Goal: Task Accomplishment & Management: Complete application form

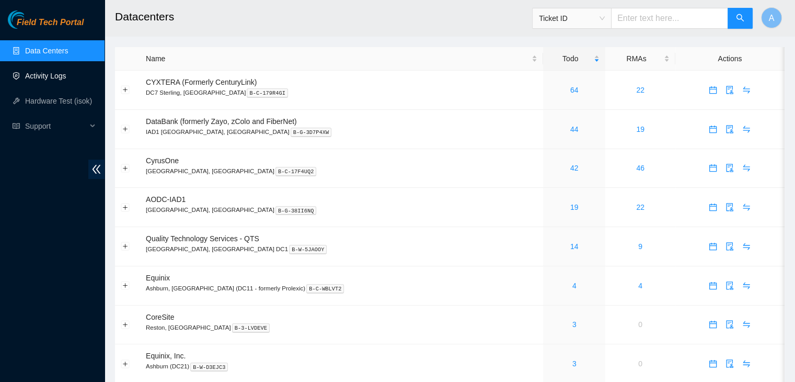
click at [66, 80] on link "Activity Logs" at bounding box center [45, 76] width 41 height 8
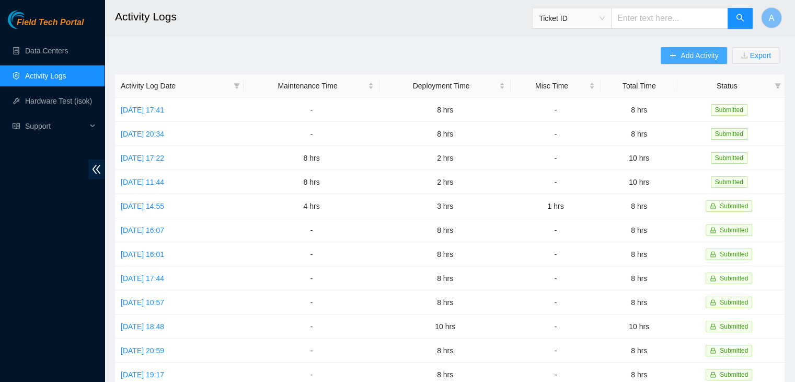
click at [681, 61] on span "Add Activity" at bounding box center [700, 55] width 38 height 11
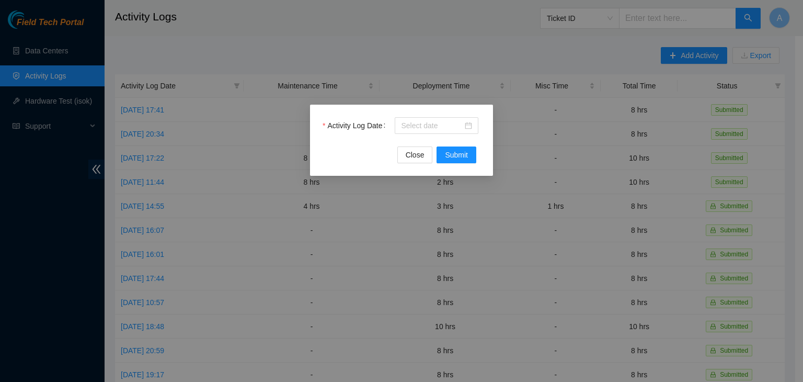
click at [473, 129] on div at bounding box center [437, 125] width 84 height 17
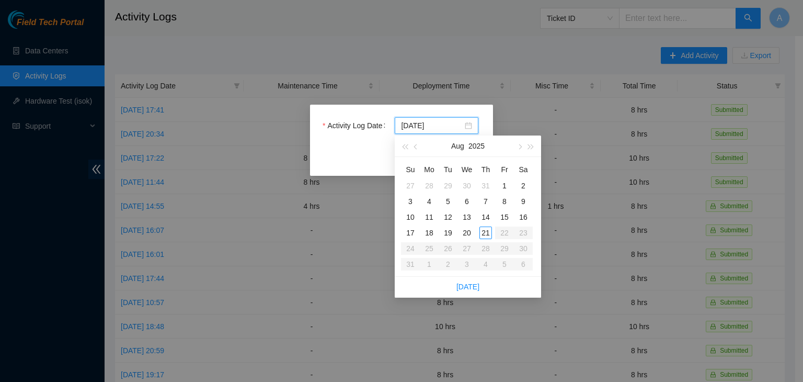
type input "[DATE]"
click at [484, 229] on div "21" at bounding box center [485, 232] width 13 height 13
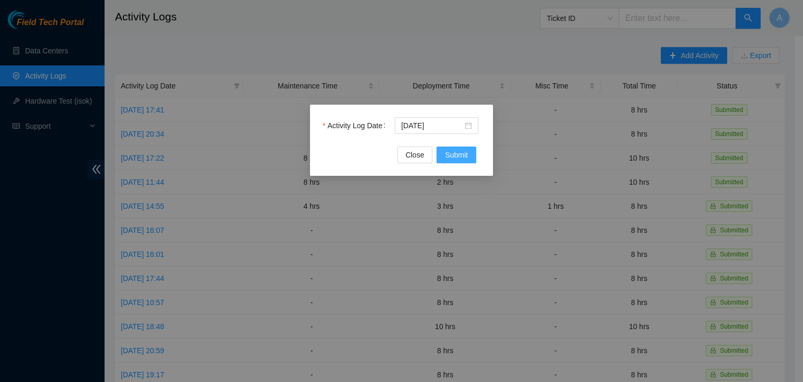
click at [454, 155] on span "Submit" at bounding box center [456, 154] width 23 height 11
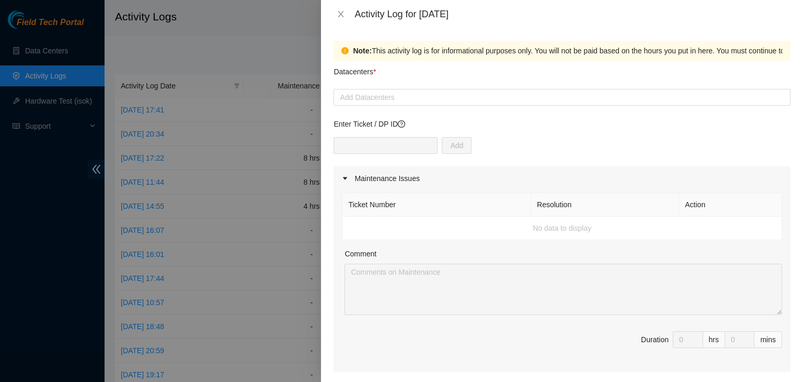
click at [424, 100] on div at bounding box center [562, 97] width 452 height 13
click at [441, 72] on div "Datacenters *" at bounding box center [561, 75] width 457 height 28
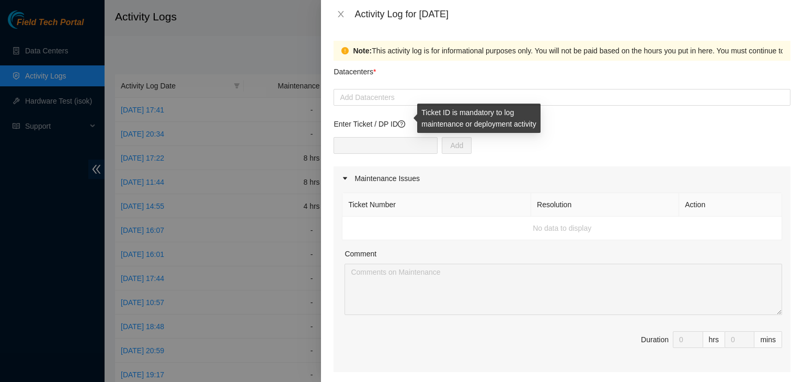
click at [405, 125] on icon "question-circle" at bounding box center [401, 123] width 7 height 7
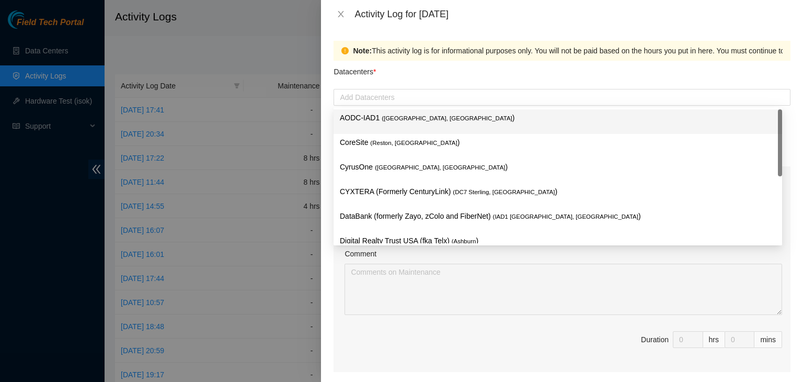
click at [407, 97] on div at bounding box center [562, 97] width 452 height 13
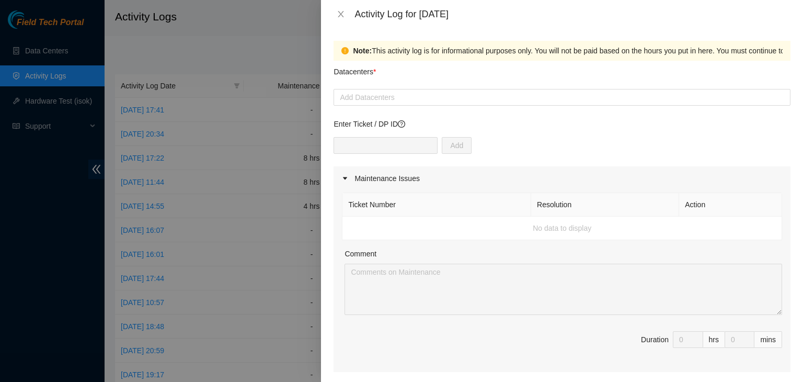
click at [430, 61] on div "Datacenters *" at bounding box center [561, 75] width 457 height 28
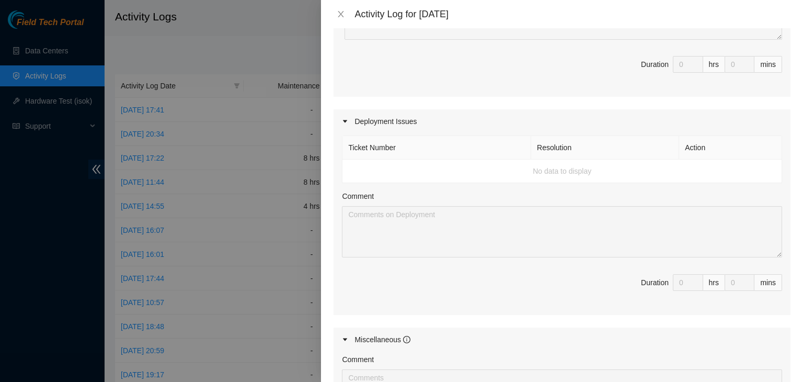
scroll to position [260, 0]
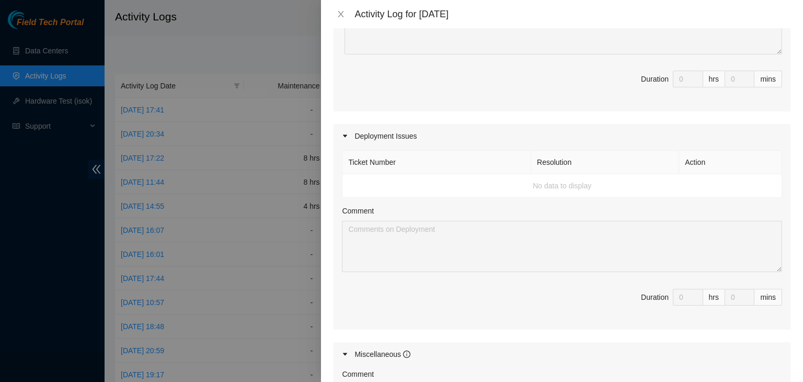
click at [432, 181] on td "No data to display" at bounding box center [562, 186] width 440 height 24
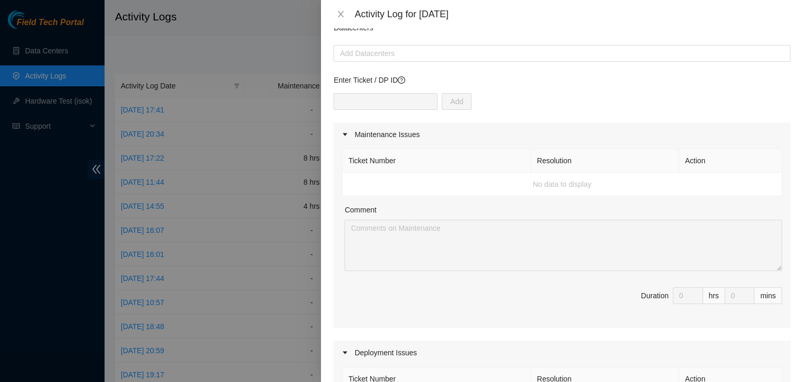
scroll to position [0, 0]
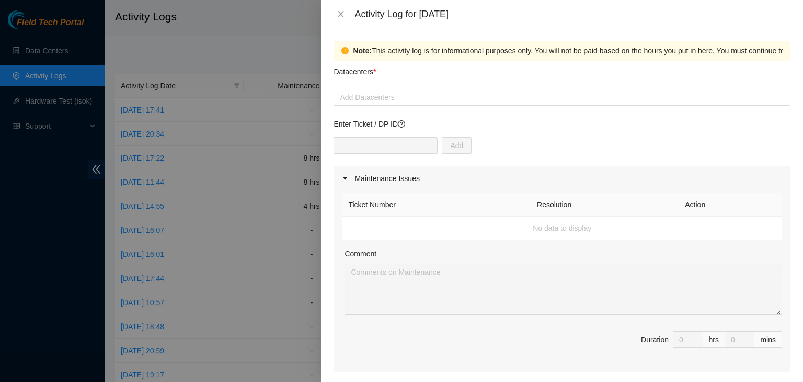
click at [432, 181] on div "Maintenance Issues" at bounding box center [561, 178] width 457 height 24
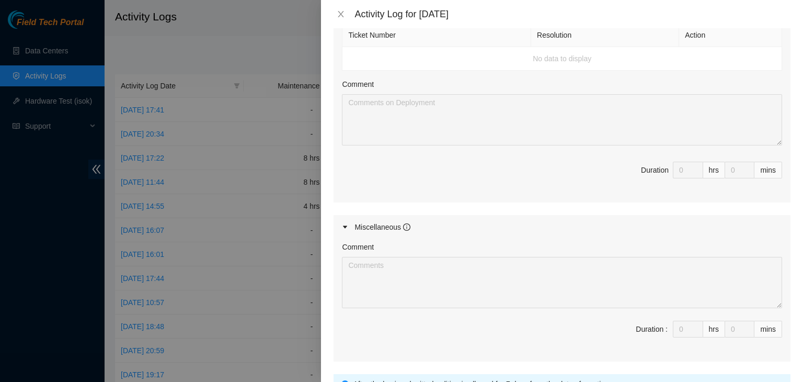
scroll to position [209, 0]
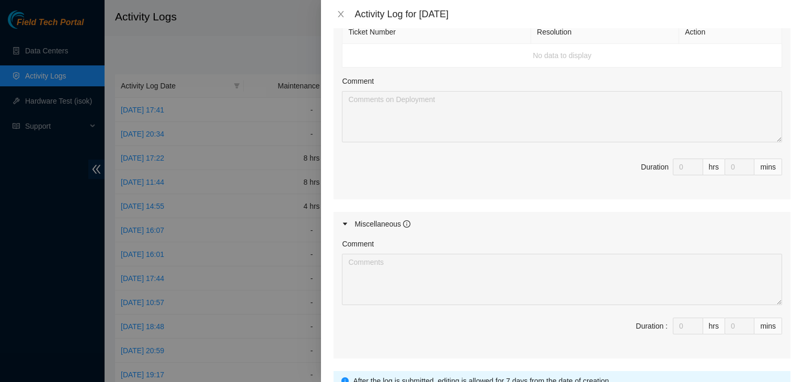
click at [438, 225] on div "Miscellaneous" at bounding box center [561, 224] width 457 height 24
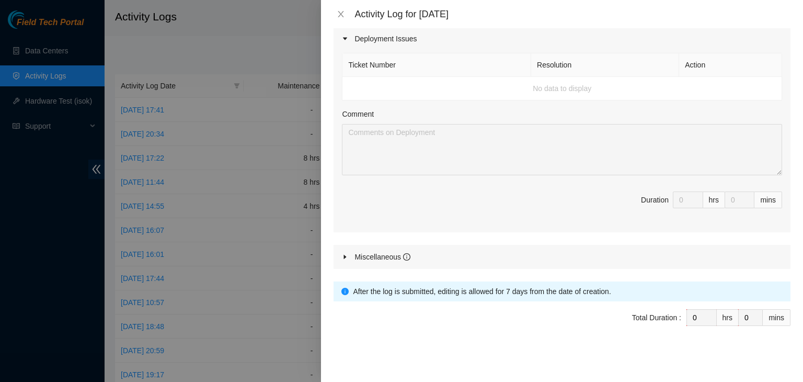
scroll to position [0, 0]
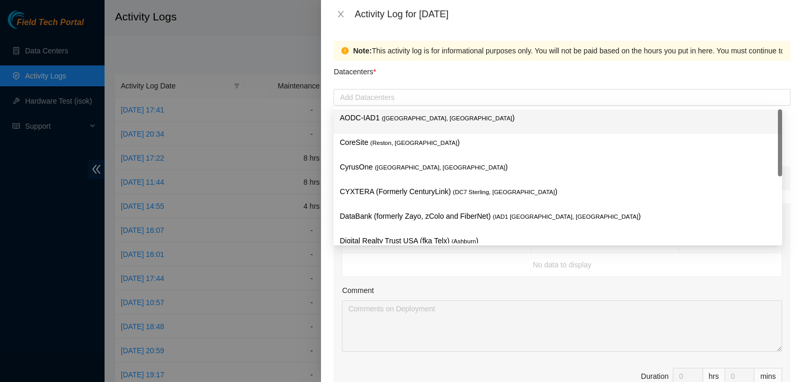
click at [436, 103] on div at bounding box center [562, 97] width 452 height 13
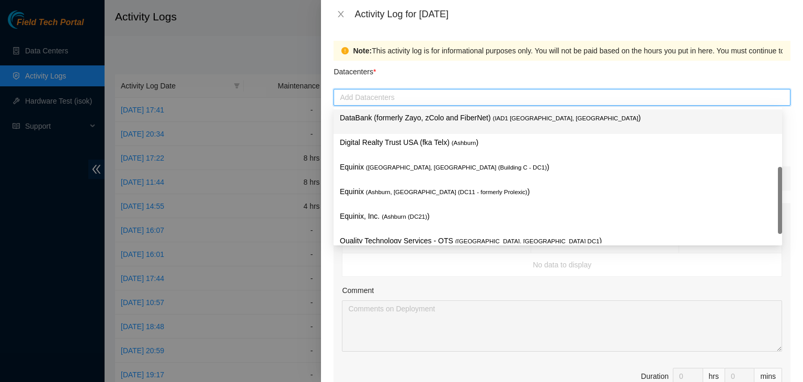
scroll to position [98, 0]
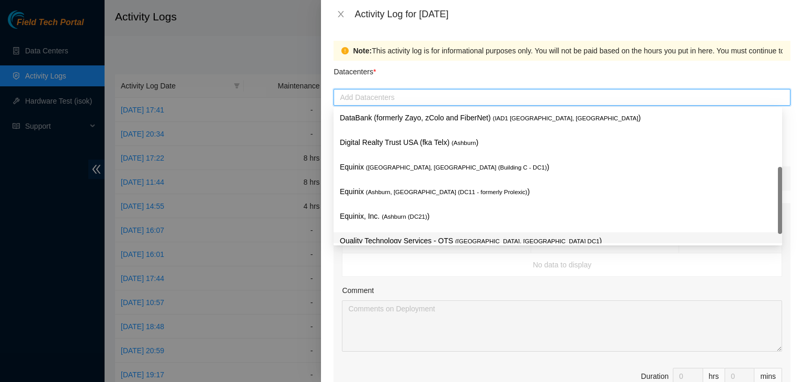
click at [414, 282] on div "Ticket Number Resolution Action No data to display Comment Duration 0 hrs 0 mins" at bounding box center [561, 317] width 457 height 181
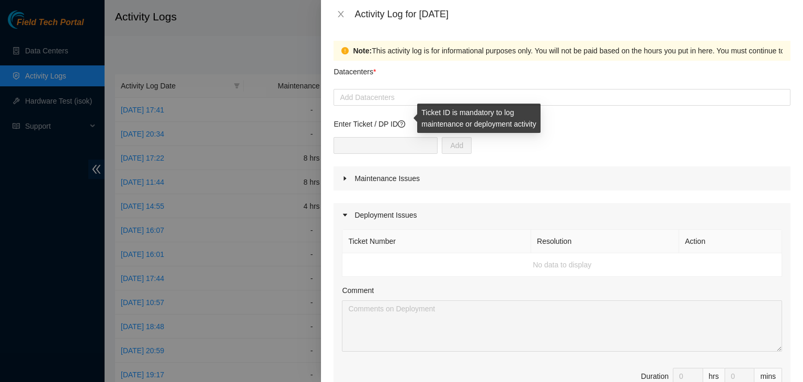
click at [405, 121] on icon "question-circle" at bounding box center [401, 123] width 7 height 7
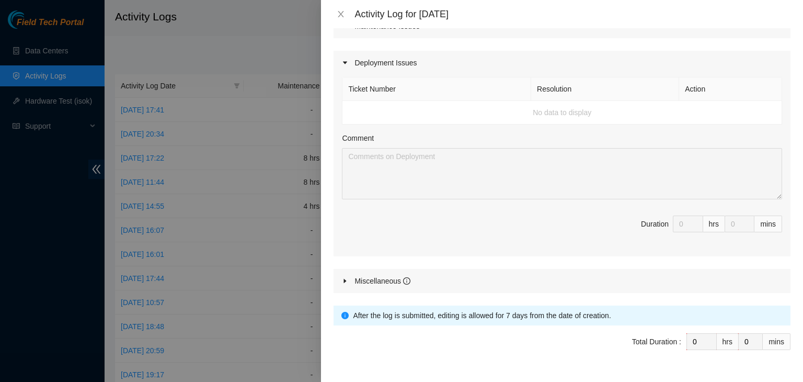
scroll to position [152, 0]
